Goal: Task Accomplishment & Management: Complete application form

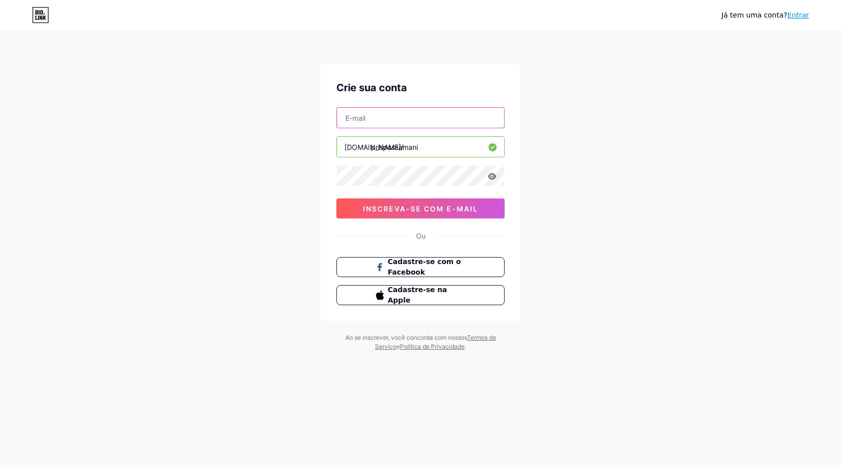
click at [439, 121] on input "text" at bounding box center [420, 118] width 167 height 20
type input "[EMAIL_ADDRESS][DOMAIN_NAME]"
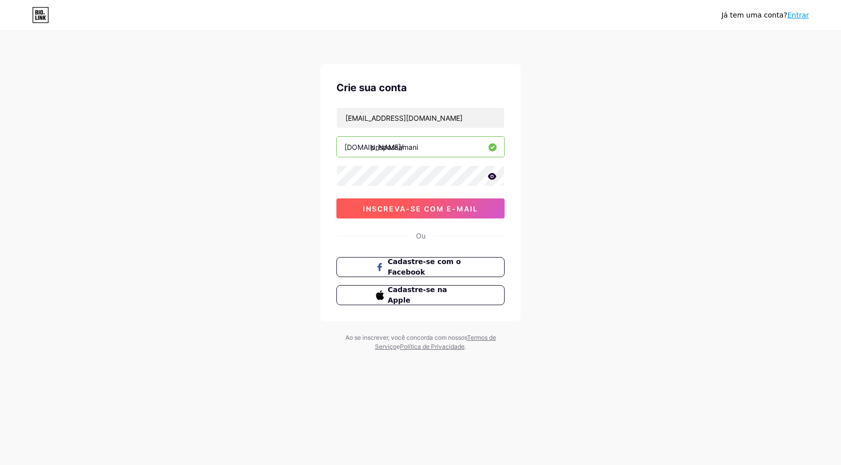
click at [437, 205] on font "inscreva-se com e-mail" at bounding box center [420, 208] width 115 height 9
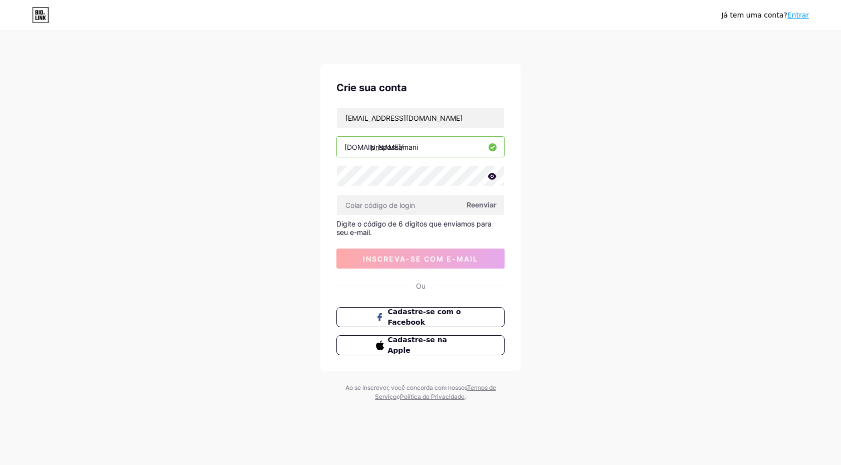
click at [483, 203] on font "Reenviar" at bounding box center [482, 204] width 30 height 9
paste input "529862"
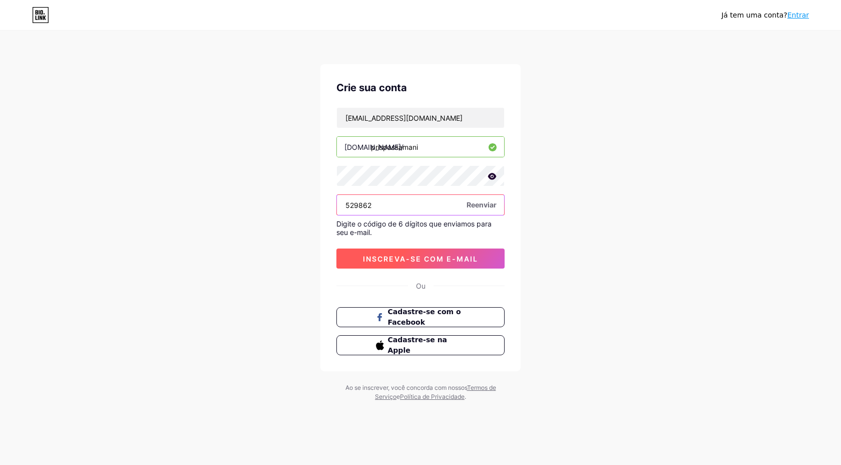
type input "529862"
click at [418, 256] on font "inscreva-se com e-mail" at bounding box center [420, 258] width 115 height 9
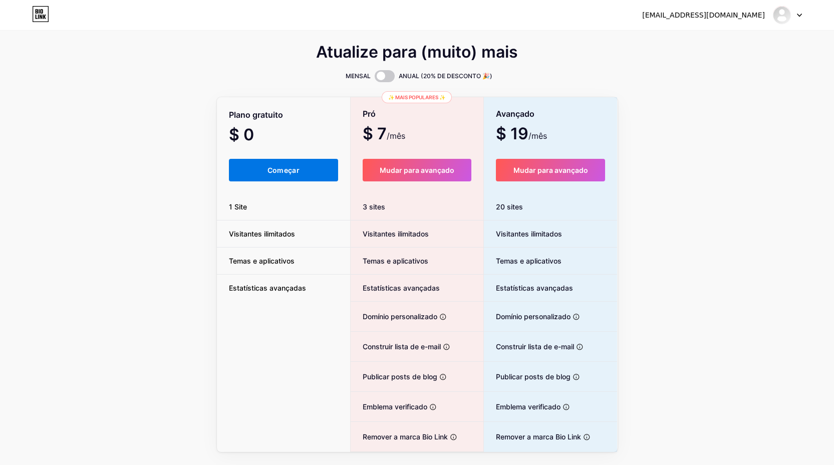
click at [283, 167] on font "Começar" at bounding box center [283, 170] width 32 height 9
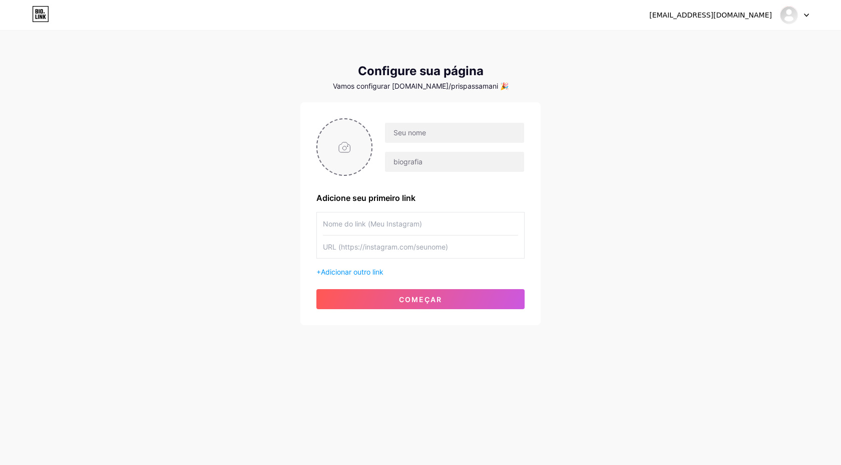
click at [342, 145] on input "file" at bounding box center [344, 147] width 54 height 56
type input "C:\fakepath\photo_2025-08-14_19-38-58.jpg"
click at [355, 151] on img at bounding box center [344, 147] width 56 height 58
click at [365, 124] on icon at bounding box center [367, 126] width 4 height 4
click at [356, 140] on input "file" at bounding box center [344, 147] width 54 height 56
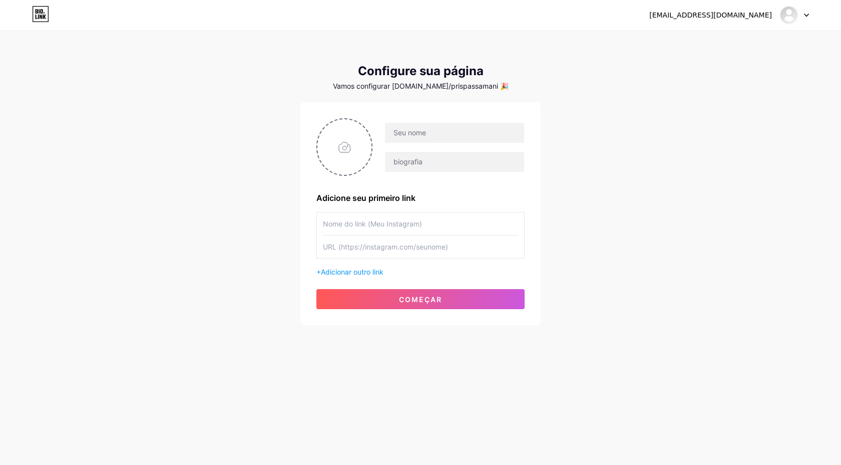
type input "C:\fakepath\photo_2025-08-14_19-38-58.jpg"
